Goal: Use online tool/utility: Utilize a website feature to perform a specific function

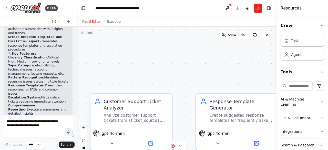
scroll to position [884, 0]
click at [7, 8] on icon at bounding box center [6, 8] width 4 height 4
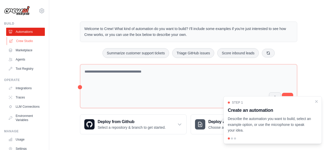
click at [26, 44] on link "Crew Studio" at bounding box center [26, 41] width 39 height 8
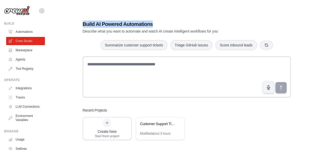
drag, startPoint x: 82, startPoint y: 24, endPoint x: 153, endPoint y: 21, distance: 70.4
click at [153, 21] on h1 "Build AI Powered Automations" at bounding box center [169, 23] width 172 height 7
copy h1 "Build AI Powered Automations"
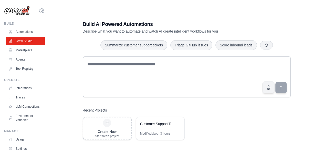
click at [78, 45] on div "Build AI Powered Automations Describe what you want to automate and watch AI cr…" at bounding box center [187, 80] width 220 height 136
click at [29, 33] on link "Automations" at bounding box center [26, 32] width 39 height 8
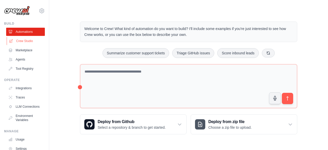
click at [27, 41] on link "Crew Studio" at bounding box center [26, 41] width 39 height 8
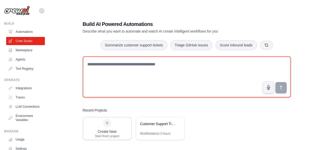
click at [114, 65] on textarea at bounding box center [187, 76] width 208 height 41
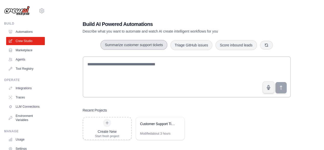
click at [133, 44] on button "Summarize customer support tickets" at bounding box center [133, 45] width 67 height 10
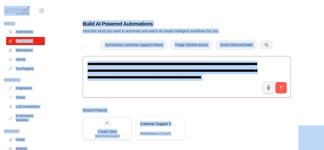
click at [152, 81] on textarea "**********" at bounding box center [187, 76] width 208 height 41
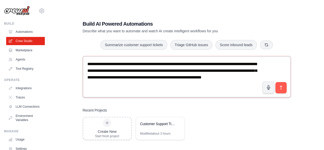
drag, startPoint x: 144, startPoint y: 83, endPoint x: 85, endPoint y: 64, distance: 61.2
click at [85, 64] on textarea "**********" at bounding box center [187, 76] width 208 height 41
type textarea "**********"
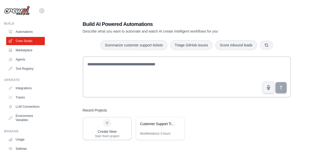
click at [78, 47] on div "Build AI Powered Automations Describe what you want to automate and watch AI cr…" at bounding box center [187, 80] width 220 height 136
click at [122, 42] on button "Summarize customer support tickets" at bounding box center [133, 45] width 67 height 10
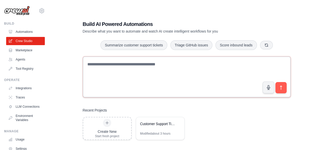
type textarea "**********"
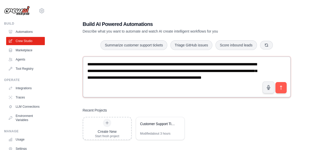
drag, startPoint x: 84, startPoint y: 64, endPoint x: 156, endPoint y: 87, distance: 74.9
click at [156, 87] on textarea "**********" at bounding box center [187, 76] width 208 height 41
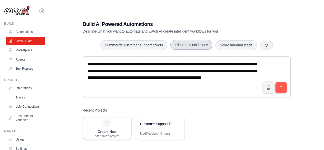
drag, startPoint x: 172, startPoint y: 43, endPoint x: 201, endPoint y: 44, distance: 29.4
click at [201, 44] on button "Triage GitHub issues" at bounding box center [191, 45] width 42 height 10
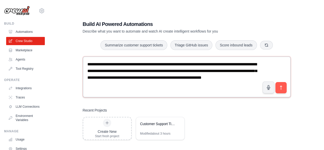
click at [161, 88] on textarea "**********" at bounding box center [187, 76] width 208 height 41
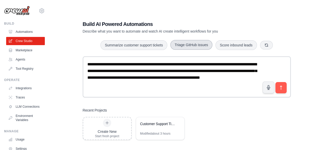
click at [188, 45] on button "Triage GitHub issues" at bounding box center [191, 45] width 42 height 10
click at [187, 48] on button "Triage GitHub issues" at bounding box center [191, 45] width 42 height 10
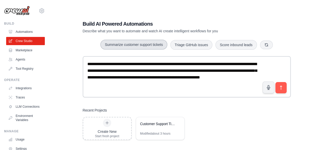
click at [144, 44] on button "Summarize customer support tickets" at bounding box center [133, 45] width 67 height 10
click at [148, 44] on button "Summarize customer support tickets" at bounding box center [133, 45] width 67 height 10
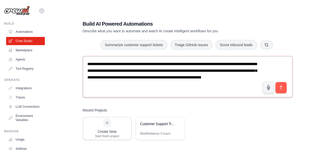
drag, startPoint x: 141, startPoint y: 83, endPoint x: 88, endPoint y: 66, distance: 55.8
click at [88, 66] on textarea "**********" at bounding box center [188, 76] width 210 height 41
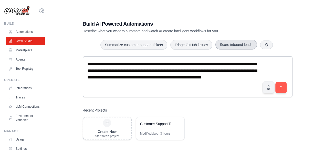
click at [230, 42] on button "Score inbound leads" at bounding box center [235, 45] width 41 height 10
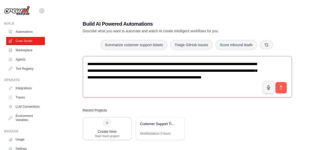
type textarea "**********"
drag, startPoint x: 145, startPoint y: 85, endPoint x: 85, endPoint y: 64, distance: 62.6
click at [85, 64] on textarea "**********" at bounding box center [187, 76] width 209 height 41
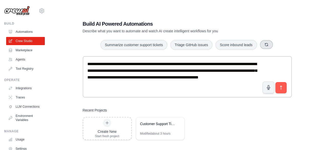
click at [268, 46] on button "button" at bounding box center [266, 44] width 13 height 9
click at [268, 46] on button "button" at bounding box center [264, 44] width 13 height 9
click at [268, 46] on icon "button" at bounding box center [267, 44] width 3 height 3
click at [268, 46] on button "button" at bounding box center [264, 44] width 13 height 9
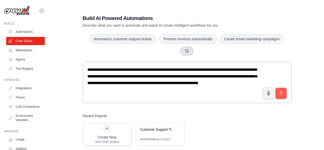
click at [189, 51] on button "button" at bounding box center [186, 51] width 13 height 9
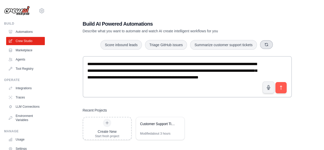
click at [265, 44] on icon "button" at bounding box center [266, 44] width 3 height 3
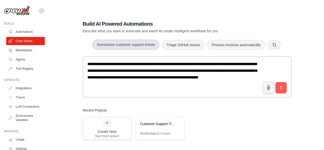
click at [139, 45] on button "Summarize customer support tickets" at bounding box center [125, 45] width 67 height 10
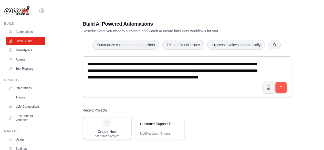
drag, startPoint x: 95, startPoint y: 45, endPoint x: 161, endPoint y: 50, distance: 66.2
click at [161, 50] on div "**********" at bounding box center [187, 80] width 220 height 136
click at [147, 128] on div "Customer Support Ticket Automation" at bounding box center [160, 124] width 48 height 14
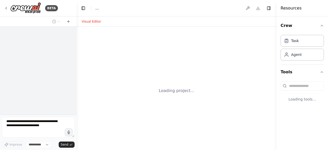
select select "****"
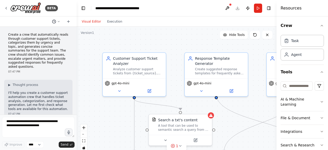
click at [60, 20] on button at bounding box center [56, 21] width 12 height 6
click at [58, 21] on div at bounding box center [38, 75] width 77 height 150
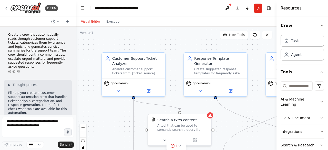
drag, startPoint x: 76, startPoint y: 45, endPoint x: 76, endPoint y: 51, distance: 6.1
click at [76, 51] on div "BETA Create a crew that automatically reads through customer support tickets, c…" at bounding box center [164, 75] width 328 height 150
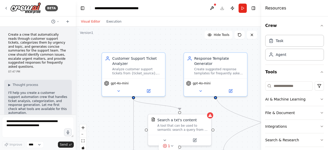
drag, startPoint x: 277, startPoint y: 49, endPoint x: 261, endPoint y: 49, distance: 16.1
click at [261, 49] on div at bounding box center [262, 75] width 2 height 150
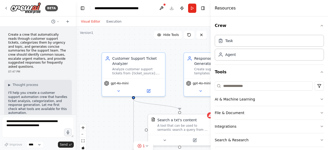
drag, startPoint x: 261, startPoint y: 53, endPoint x: 210, endPoint y: 55, distance: 50.4
click at [210, 55] on div at bounding box center [211, 75] width 2 height 150
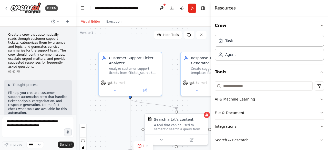
drag, startPoint x: 172, startPoint y: 56, endPoint x: 169, endPoint y: 56, distance: 3.1
click at [169, 56] on div ".deletable-edge-delete-btn { width: 20px; height: 20px; border: 0px solid #ffff…" at bounding box center [143, 91] width 135 height 128
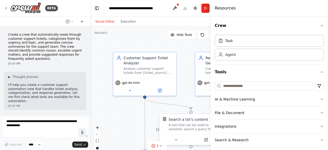
drag, startPoint x: 75, startPoint y: 46, endPoint x: 88, endPoint y: 40, distance: 14.7
click at [88, 40] on div at bounding box center [89, 75] width 2 height 150
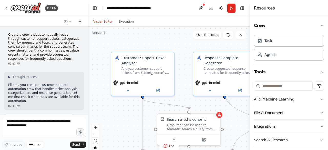
drag, startPoint x: 210, startPoint y: 45, endPoint x: 250, endPoint y: 44, distance: 39.2
click at [250, 44] on div at bounding box center [251, 75] width 2 height 150
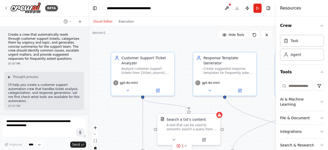
drag, startPoint x: 250, startPoint y: 60, endPoint x: 305, endPoint y: 61, distance: 54.8
click at [305, 61] on div "Resources Crew Task Agent Tools AI & Machine Learning File & Document Integrati…" at bounding box center [302, 75] width 52 height 150
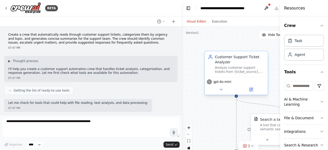
drag, startPoint x: 87, startPoint y: 66, endPoint x: 225, endPoint y: 64, distance: 138.2
click at [225, 64] on div "BETA Create a crew that automatically reads through customer support tickets, c…" at bounding box center [164, 75] width 328 height 150
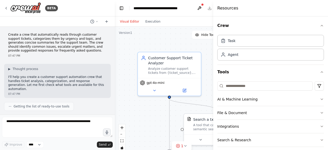
drag, startPoint x: 280, startPoint y: 62, endPoint x: 90, endPoint y: 67, distance: 190.7
click at [90, 67] on div "BETA Create a crew that automatically reads through customer support tickets, c…" at bounding box center [164, 75] width 328 height 150
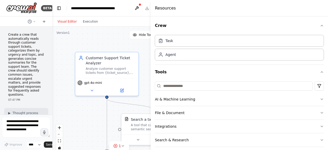
drag, startPoint x: 114, startPoint y: 73, endPoint x: 6, endPoint y: 68, distance: 108.1
click at [6, 68] on div "BETA Create a crew that automatically reads through customer support tickets, c…" at bounding box center [26, 75] width 52 height 150
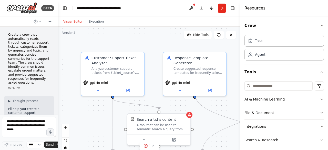
drag, startPoint x: 152, startPoint y: 74, endPoint x: 240, endPoint y: 70, distance: 88.4
click at [240, 70] on div at bounding box center [241, 75] width 2 height 150
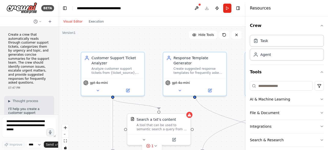
drag, startPoint x: 241, startPoint y: 72, endPoint x: 251, endPoint y: 67, distance: 11.2
click at [247, 67] on div at bounding box center [246, 75] width 2 height 150
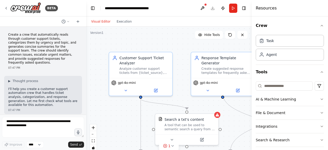
drag, startPoint x: 57, startPoint y: 70, endPoint x: 56, endPoint y: 58, distance: 12.1
click at [84, 58] on div at bounding box center [85, 75] width 2 height 150
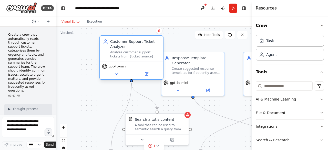
drag, startPoint x: 120, startPoint y: 62, endPoint x: 143, endPoint y: 45, distance: 28.9
click at [143, 45] on div "Customer Support Ticket Analyzer" at bounding box center [135, 44] width 50 height 10
click at [204, 36] on button "Hide Tools" at bounding box center [209, 35] width 28 height 8
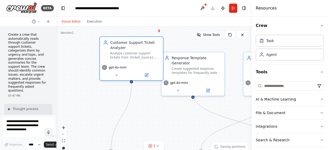
click at [204, 36] on span "Show Tools" at bounding box center [211, 35] width 17 height 4
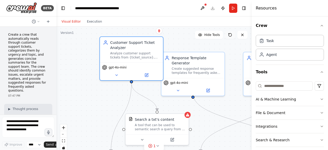
click at [231, 36] on icon at bounding box center [230, 35] width 4 height 4
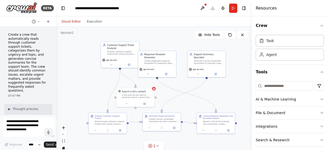
drag, startPoint x: 109, startPoint y: 109, endPoint x: 99, endPoint y: 89, distance: 22.4
click at [99, 89] on div ".deletable-edge-delete-btn { width: 20px; height: 20px; border: 0px solid #ffff…" at bounding box center [153, 91] width 195 height 128
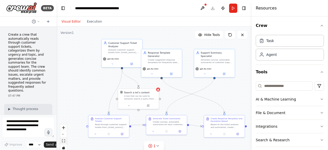
click at [65, 143] on button "fit view" at bounding box center [63, 140] width 7 height 7
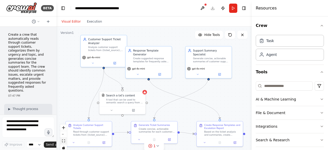
click at [64, 140] on icon "fit view" at bounding box center [63, 140] width 3 height 3
click at [64, 129] on button "zoom in" at bounding box center [63, 127] width 7 height 7
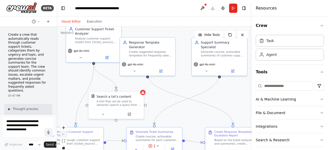
click at [64, 133] on button "zoom out" at bounding box center [63, 134] width 7 height 7
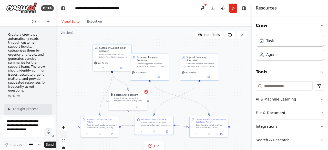
click at [64, 133] on button "zoom out" at bounding box center [63, 134] width 7 height 7
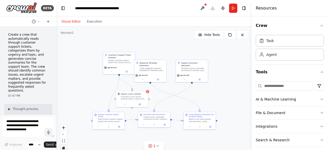
click at [64, 146] on icon "toggle interactivity" at bounding box center [63, 147] width 3 height 3
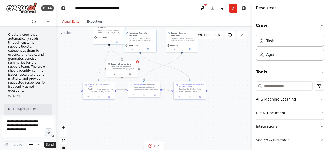
drag, startPoint x: 91, startPoint y: 105, endPoint x: 93, endPoint y: 96, distance: 8.8
click at [93, 96] on div ".deletable-edge-delete-btn { width: 20px; height: 20px; border: 0px solid #ffff…" at bounding box center [153, 91] width 195 height 128
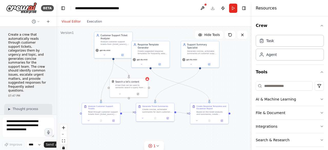
drag, startPoint x: 148, startPoint y: 91, endPoint x: 136, endPoint y: 90, distance: 12.3
click at [136, 90] on div ".deletable-edge-delete-btn { width: 20px; height: 20px; border: 0px solid #ffff…" at bounding box center [153, 91] width 195 height 128
click at [64, 149] on button "toggle interactivity" at bounding box center [63, 147] width 7 height 7
drag, startPoint x: 109, startPoint y: 121, endPoint x: 97, endPoint y: 122, distance: 11.6
click at [97, 122] on div "Analyze Customer Support Tickets Read through customer support tickets from {ti…" at bounding box center [91, 113] width 39 height 21
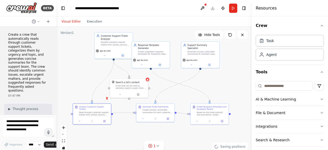
click at [81, 79] on div ".deletable-edge-delete-btn { width: 20px; height: 20px; border: 0px solid #ffff…" at bounding box center [153, 91] width 195 height 128
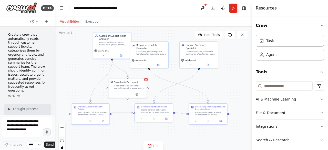
drag, startPoint x: 56, startPoint y: 70, endPoint x: 32, endPoint y: 70, distance: 23.5
click at [32, 70] on div "BETA Create a crew that automatically reads through customer support tickets, c…" at bounding box center [27, 75] width 55 height 150
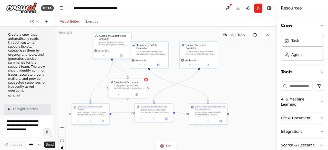
drag, startPoint x: 252, startPoint y: 63, endPoint x: 301, endPoint y: 64, distance: 49.7
click at [301, 64] on div "Resources Crew Task Agent Tools AI & Machine Learning File & Document Integrati…" at bounding box center [301, 75] width 51 height 150
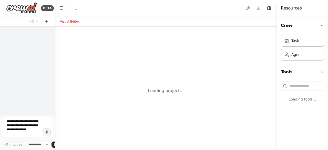
select select "****"
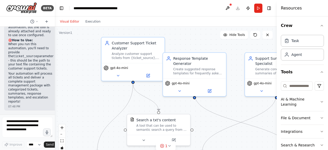
scroll to position [1299, 0]
click at [305, 42] on div "Task" at bounding box center [301, 41] width 43 height 12
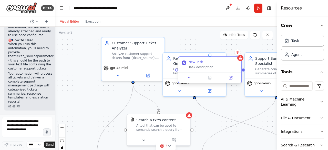
drag, startPoint x: 250, startPoint y: 45, endPoint x: 224, endPoint y: 62, distance: 31.0
click at [224, 62] on div "New Task" at bounding box center [213, 62] width 50 height 4
click at [238, 53] on icon at bounding box center [237, 52] width 2 height 3
click at [224, 53] on button "Confirm" at bounding box center [223, 52] width 18 height 6
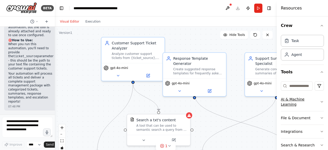
click at [294, 100] on button "AI & Machine Learning" at bounding box center [301, 101] width 43 height 18
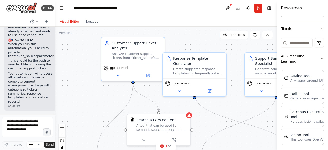
scroll to position [43, 0]
click at [319, 56] on icon "button" at bounding box center [321, 58] width 4 height 4
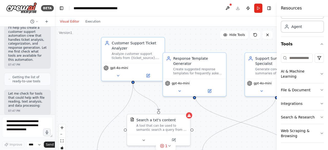
scroll to position [1299, 0]
